Goal: Task Accomplishment & Management: Use online tool/utility

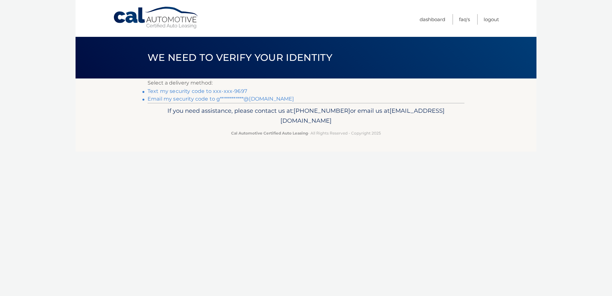
click at [184, 91] on link "Text my security code to xxx-xxx-9697" at bounding box center [198, 91] width 100 height 6
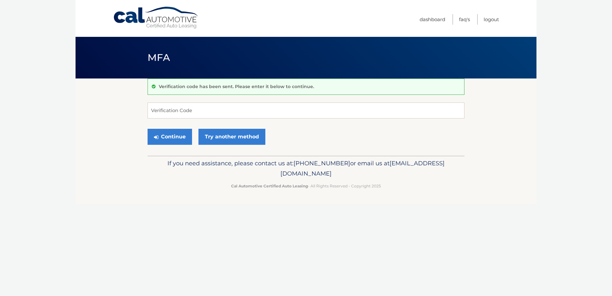
click at [183, 123] on form "Verification Code Continue Try another method" at bounding box center [306, 124] width 317 height 45
click at [183, 113] on input "Verification Code" at bounding box center [306, 110] width 317 height 16
type input "484090"
click at [148, 129] on button "Continue" at bounding box center [170, 137] width 44 height 16
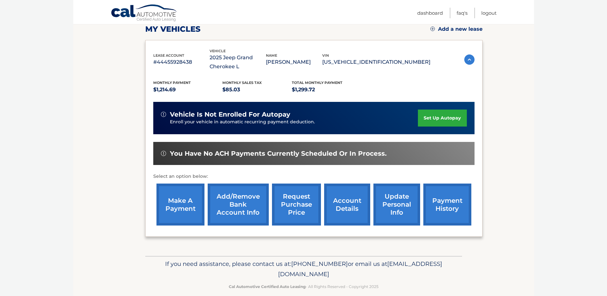
scroll to position [96, 0]
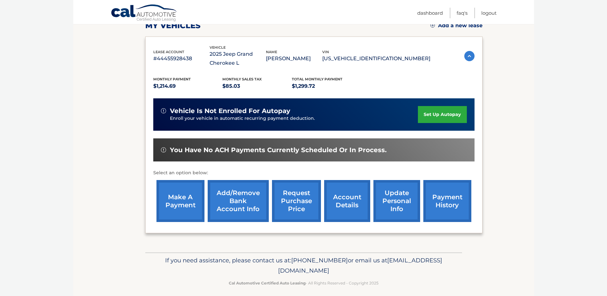
click at [190, 205] on link "make a payment" at bounding box center [181, 201] width 48 height 42
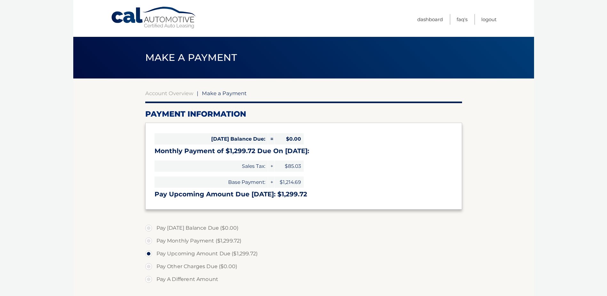
select select "MTdlYTM3YjMtMjE2ZC00NWY5LTliY2EtZDI3YTI4ZDRlYzMz"
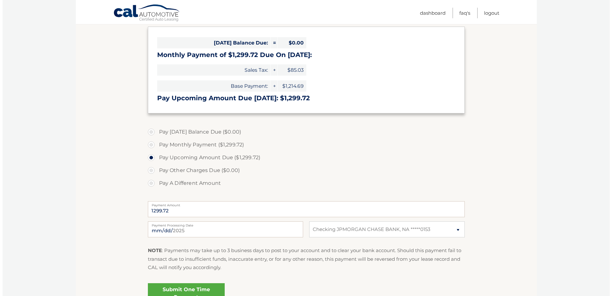
scroll to position [128, 0]
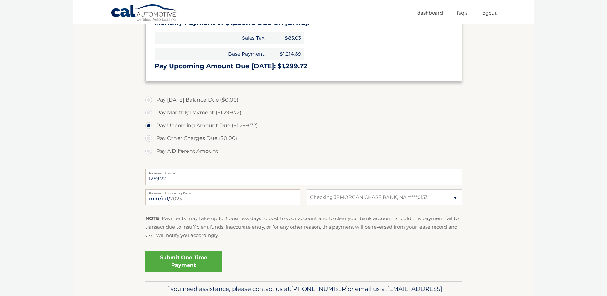
click at [190, 257] on link "Submit One Time Payment" at bounding box center [183, 261] width 77 height 20
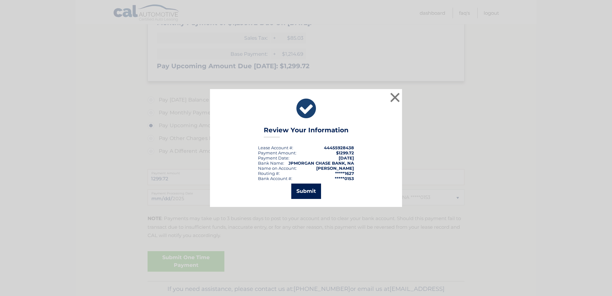
click at [312, 194] on button "Submit" at bounding box center [306, 190] width 30 height 15
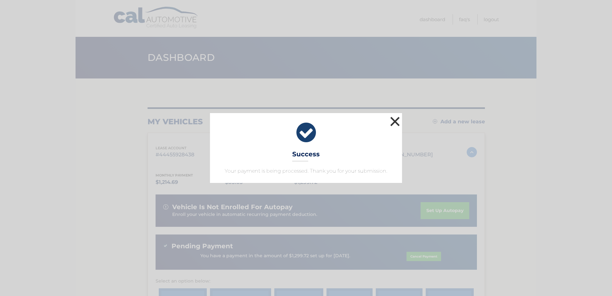
click at [400, 123] on button "×" at bounding box center [395, 121] width 13 height 13
